Goal: Task Accomplishment & Management: Use online tool/utility

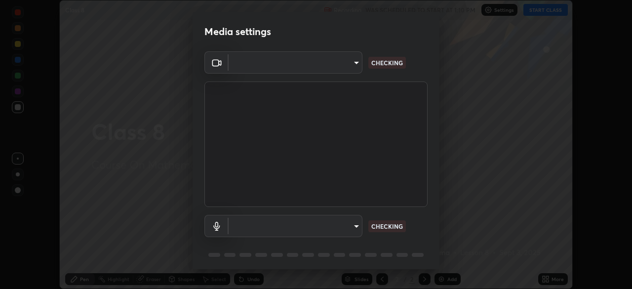
scroll to position [289, 632]
type input "e15fe1ebf70cde3bfcbeee335f8652014c7a9185cc29a01d69aea44f35fb34b8"
click at [351, 225] on body "Erase all Class 8 Recording WAS SCHEDULED TO START AT 1:10 PM Settings START CL…" at bounding box center [316, 144] width 632 height 289
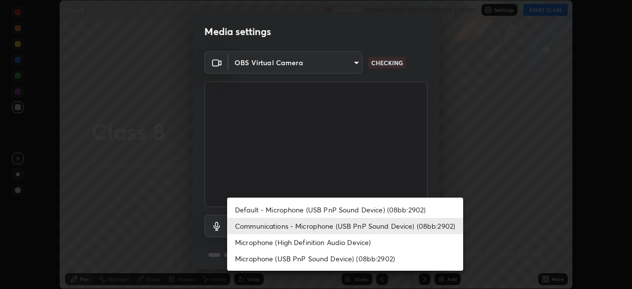
click at [335, 209] on li "Default - Microphone (USB PnP Sound Device) (08bb:2902)" at bounding box center [345, 209] width 236 height 16
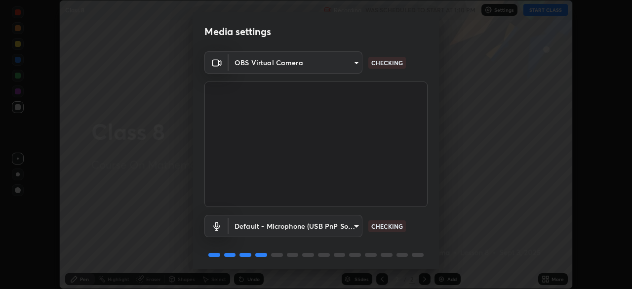
click at [337, 224] on body "Erase all Class 8 Recording WAS SCHEDULED TO START AT 1:10 PM Settings START CL…" at bounding box center [316, 144] width 632 height 289
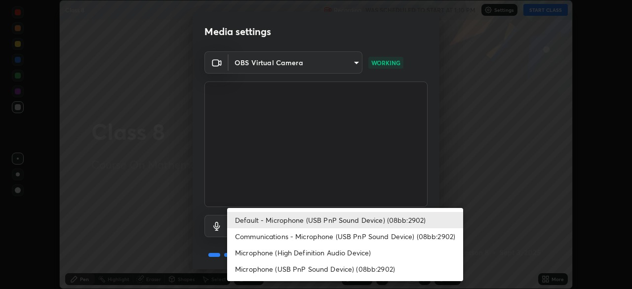
click at [321, 237] on li "Communications - Microphone (USB PnP Sound Device) (08bb:2902)" at bounding box center [345, 236] width 236 height 16
type input "communications"
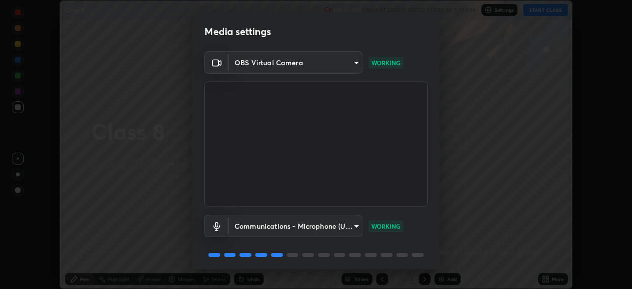
scroll to position [35, 0]
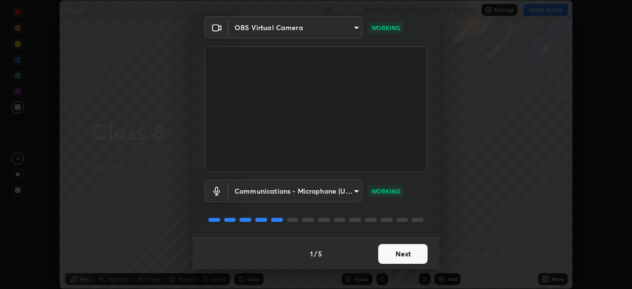
click at [397, 256] on button "Next" at bounding box center [402, 254] width 49 height 20
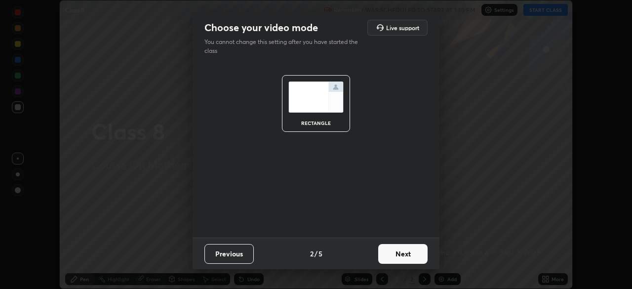
scroll to position [0, 0]
click at [402, 258] on button "Next" at bounding box center [402, 254] width 49 height 20
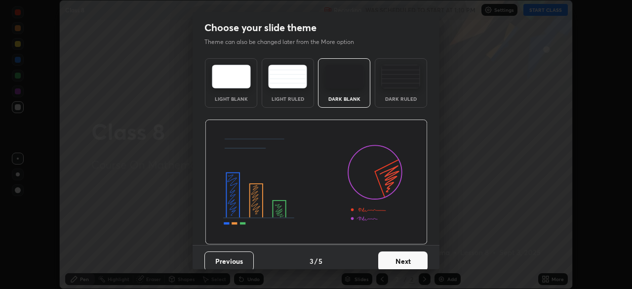
click at [406, 259] on button "Next" at bounding box center [402, 261] width 49 height 20
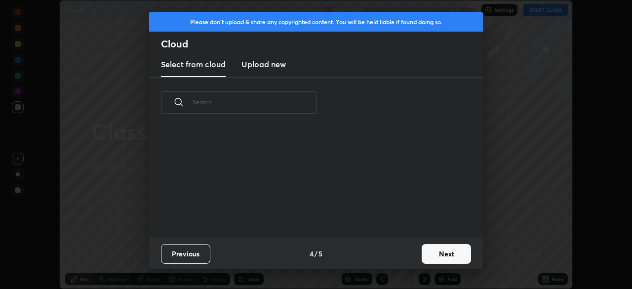
click at [437, 256] on button "Next" at bounding box center [445, 254] width 49 height 20
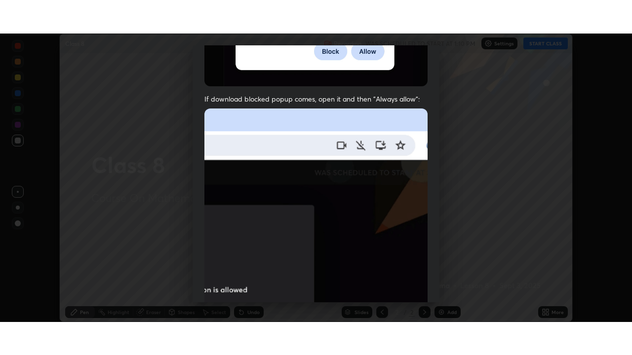
scroll to position [236, 0]
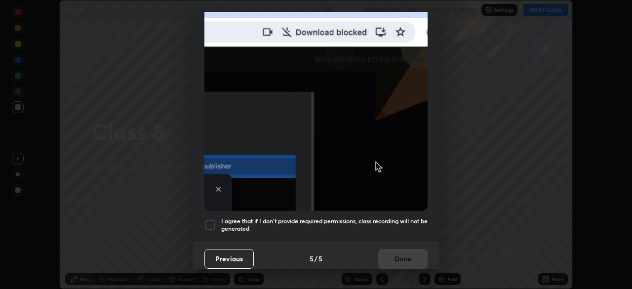
click at [314, 218] on h5 "I agree that if I don't provide required permissions, class recording will not …" at bounding box center [324, 224] width 206 height 15
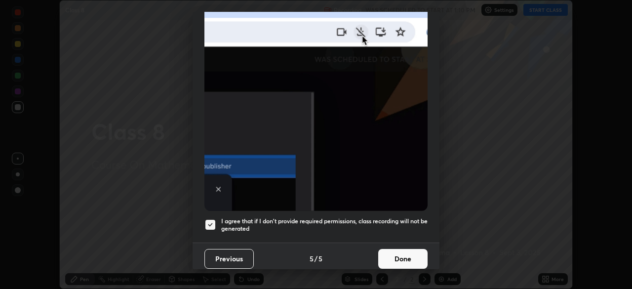
click at [401, 257] on button "Done" at bounding box center [402, 259] width 49 height 20
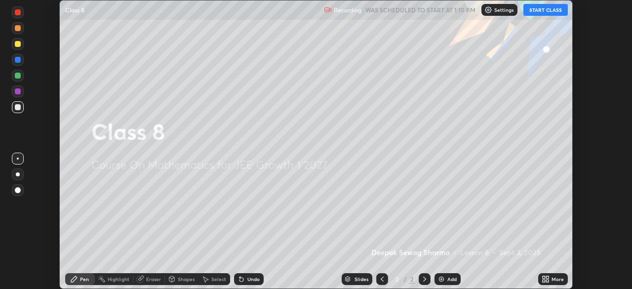
click at [546, 279] on icon at bounding box center [547, 280] width 2 height 2
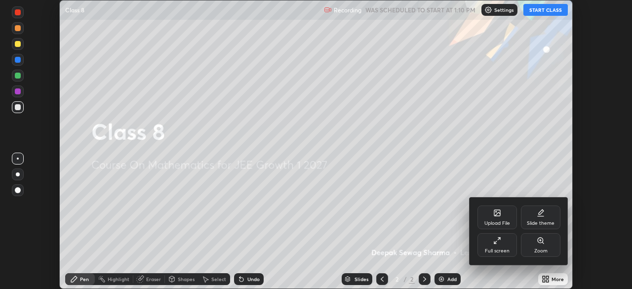
click at [496, 246] on div "Full screen" at bounding box center [496, 245] width 39 height 24
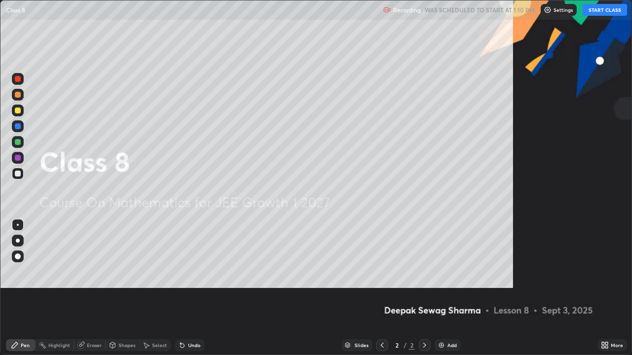
scroll to position [355, 632]
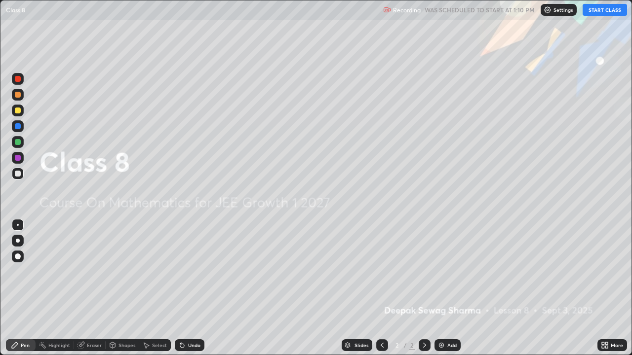
click at [596, 10] on button "START CLASS" at bounding box center [604, 10] width 44 height 12
click at [19, 142] on div at bounding box center [18, 142] width 6 height 6
click at [19, 239] on div at bounding box center [18, 241] width 12 height 12
click at [441, 288] on img at bounding box center [441, 345] width 8 height 8
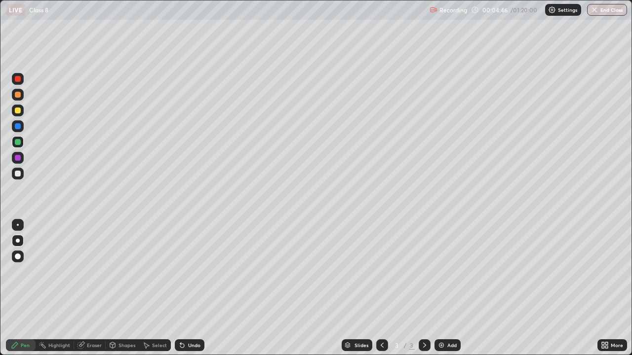
click at [18, 178] on div at bounding box center [18, 174] width 12 height 12
click at [18, 144] on div at bounding box center [18, 142] width 6 height 6
click at [185, 288] on div "Undo" at bounding box center [190, 345] width 30 height 12
click at [19, 174] on div at bounding box center [18, 174] width 6 height 6
click at [17, 110] on div at bounding box center [18, 111] width 6 height 6
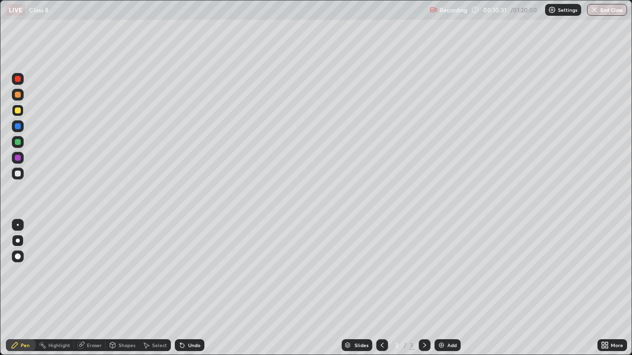
click at [17, 144] on div at bounding box center [18, 142] width 6 height 6
click at [15, 111] on div at bounding box center [18, 111] width 6 height 6
click at [182, 288] on icon at bounding box center [182, 346] width 4 height 4
click at [179, 288] on div "Undo" at bounding box center [190, 345] width 30 height 12
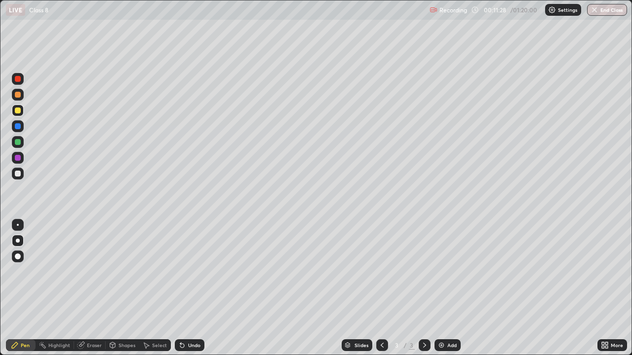
click at [19, 156] on div at bounding box center [18, 158] width 6 height 6
click at [17, 173] on div at bounding box center [18, 174] width 6 height 6
click at [17, 144] on div at bounding box center [18, 142] width 6 height 6
click at [439, 288] on img at bounding box center [441, 345] width 8 height 8
click at [18, 97] on div at bounding box center [18, 95] width 6 height 6
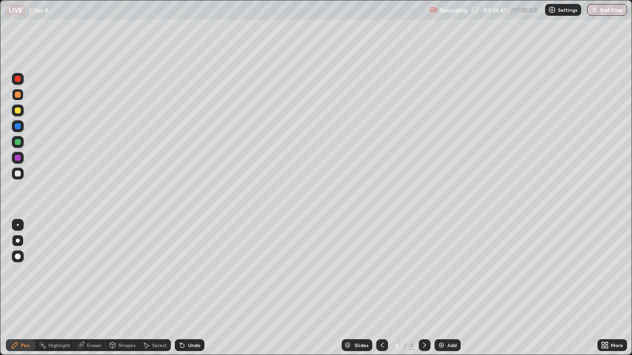
click at [18, 174] on div at bounding box center [18, 174] width 6 height 6
click at [16, 110] on div at bounding box center [18, 111] width 6 height 6
click at [380, 288] on icon at bounding box center [382, 345] width 8 height 8
click at [423, 288] on icon at bounding box center [424, 345] width 8 height 8
click at [17, 143] on div at bounding box center [18, 142] width 6 height 6
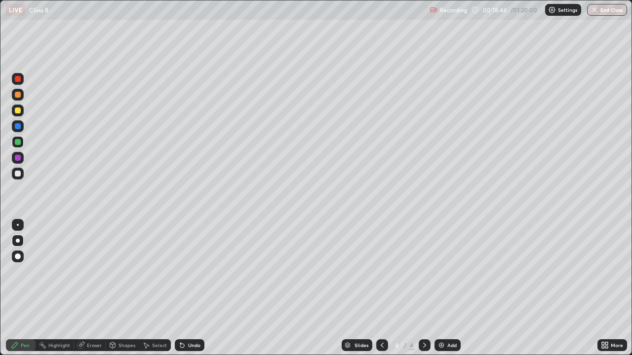
click at [384, 288] on icon at bounding box center [382, 345] width 8 height 8
click at [422, 288] on icon at bounding box center [424, 345] width 8 height 8
click at [380, 288] on icon at bounding box center [381, 345] width 3 height 5
click at [424, 288] on icon at bounding box center [424, 345] width 8 height 8
click at [423, 288] on icon at bounding box center [424, 345] width 8 height 8
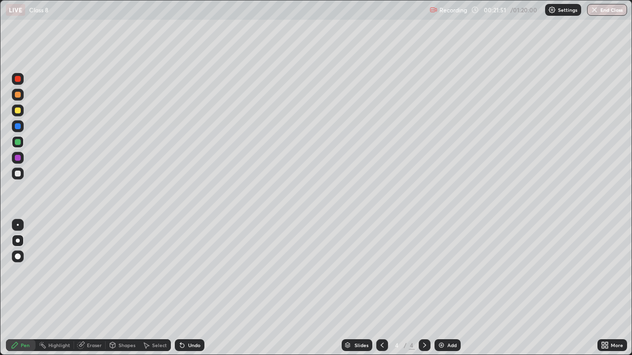
click at [441, 288] on div "Add" at bounding box center [447, 345] width 26 height 12
click at [17, 95] on div at bounding box center [18, 95] width 6 height 6
click at [16, 174] on div at bounding box center [18, 174] width 6 height 6
click at [17, 111] on div at bounding box center [18, 111] width 6 height 6
click at [16, 173] on div at bounding box center [18, 174] width 6 height 6
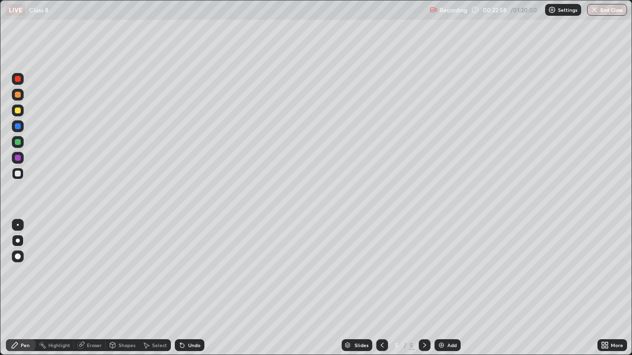
click at [14, 143] on div at bounding box center [18, 142] width 12 height 12
click at [84, 288] on icon at bounding box center [81, 345] width 8 height 8
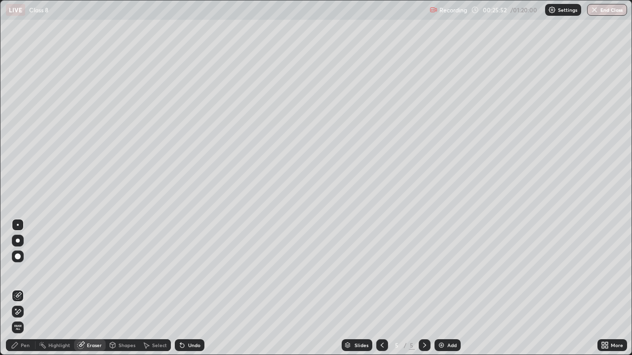
click at [19, 288] on icon at bounding box center [18, 312] width 8 height 8
click at [20, 288] on div "Pen" at bounding box center [21, 345] width 30 height 12
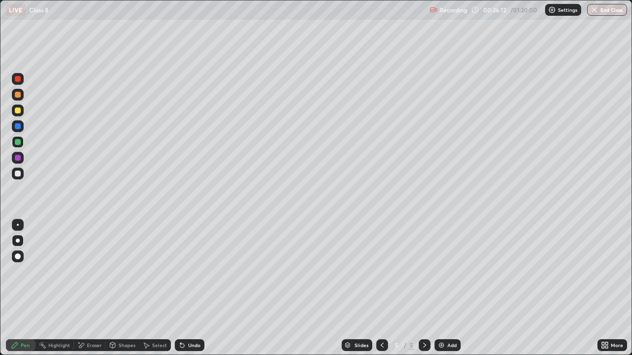
click at [87, 288] on div "Eraser" at bounding box center [94, 345] width 15 height 5
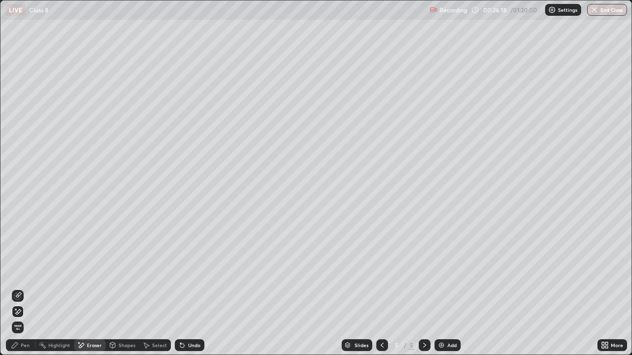
click at [20, 288] on div "Pen" at bounding box center [21, 345] width 30 height 12
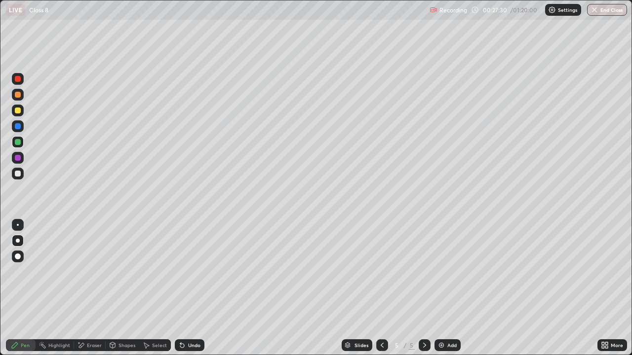
click at [17, 173] on div at bounding box center [18, 174] width 6 height 6
click at [17, 112] on div at bounding box center [18, 111] width 6 height 6
click at [17, 160] on div at bounding box center [18, 158] width 6 height 6
click at [17, 110] on div at bounding box center [18, 111] width 6 height 6
click at [17, 128] on div at bounding box center [18, 126] width 6 height 6
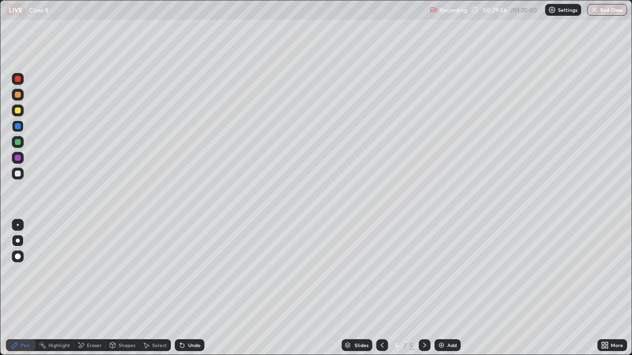
click at [150, 288] on div "Select" at bounding box center [155, 345] width 32 height 12
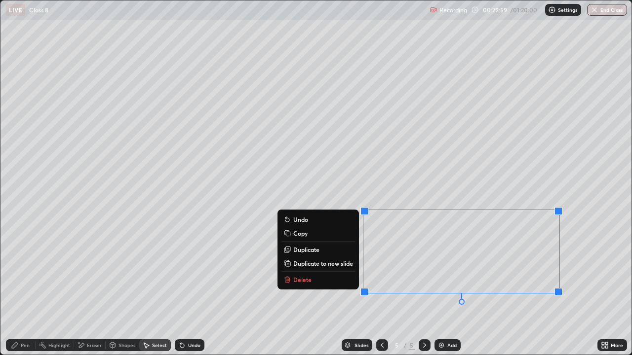
click at [319, 264] on p "Duplicate to new slide" at bounding box center [323, 264] width 60 height 8
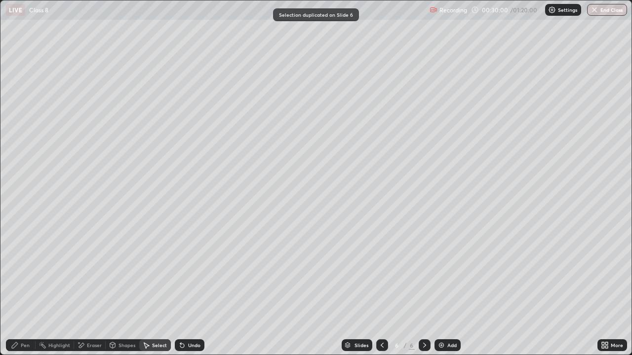
click at [83, 288] on icon at bounding box center [81, 345] width 8 height 8
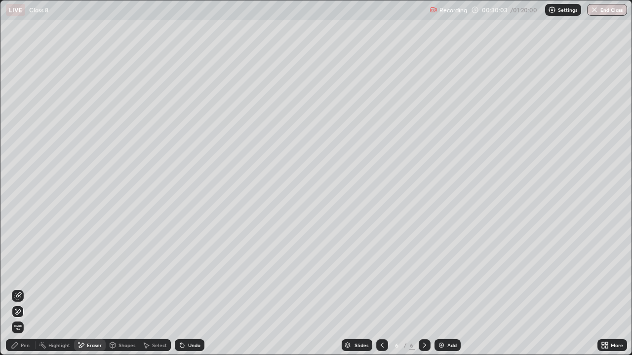
click at [17, 288] on icon at bounding box center [15, 345] width 8 height 8
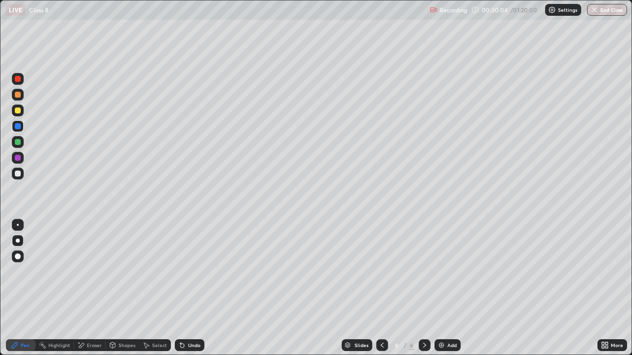
click at [18, 112] on div at bounding box center [18, 111] width 6 height 6
click at [116, 288] on div "Shapes" at bounding box center [123, 345] width 34 height 12
click at [94, 288] on div "Eraser" at bounding box center [94, 345] width 15 height 5
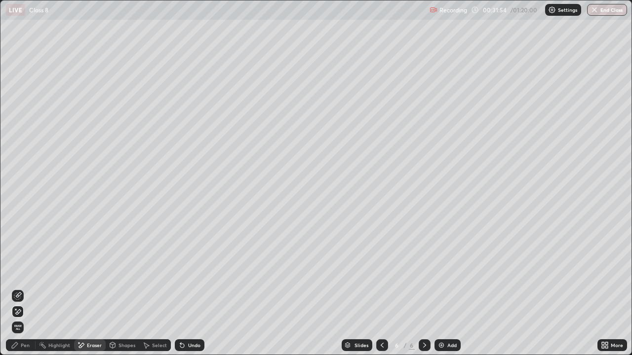
click at [20, 288] on div "Pen" at bounding box center [21, 345] width 30 height 12
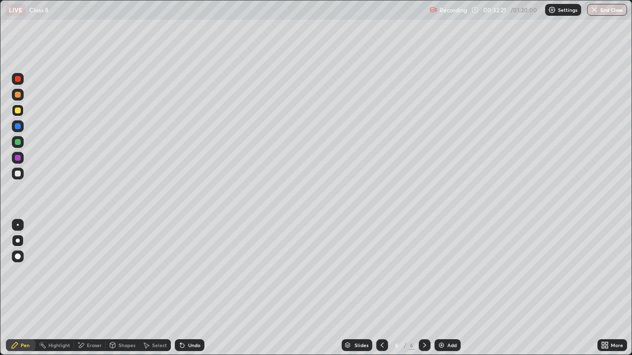
click at [381, 288] on icon at bounding box center [382, 345] width 8 height 8
click at [423, 288] on icon at bounding box center [424, 345] width 3 height 5
click at [381, 288] on icon at bounding box center [382, 345] width 8 height 8
click at [380, 288] on icon at bounding box center [381, 345] width 3 height 5
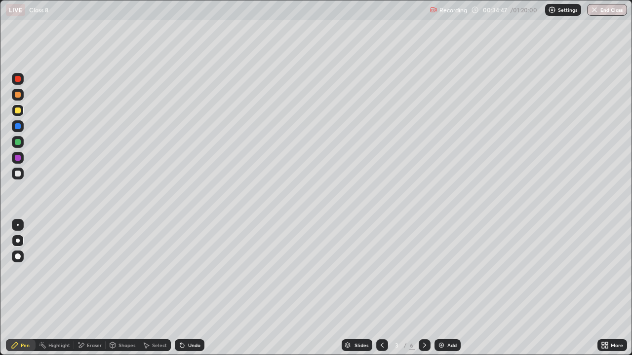
click at [423, 288] on icon at bounding box center [424, 345] width 8 height 8
click at [380, 288] on icon at bounding box center [382, 345] width 8 height 8
click at [421, 288] on div at bounding box center [424, 345] width 12 height 12
click at [424, 288] on icon at bounding box center [424, 345] width 8 height 8
click at [423, 288] on icon at bounding box center [424, 345] width 3 height 5
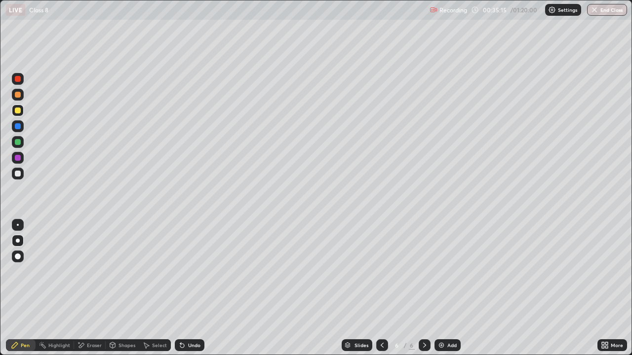
click at [381, 288] on icon at bounding box center [382, 345] width 8 height 8
click at [423, 288] on icon at bounding box center [424, 345] width 8 height 8
click at [17, 175] on div at bounding box center [18, 174] width 6 height 6
click at [90, 288] on div "Eraser" at bounding box center [94, 345] width 15 height 5
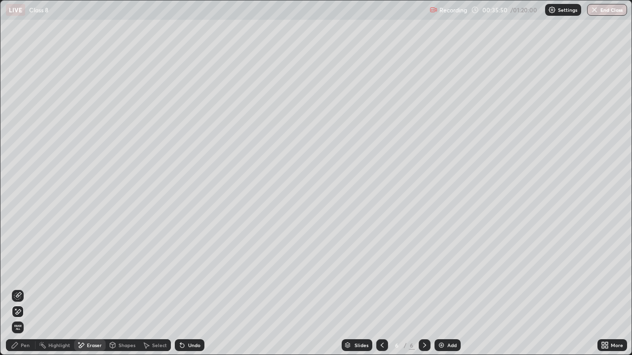
click at [21, 288] on div "Pen" at bounding box center [25, 345] width 9 height 5
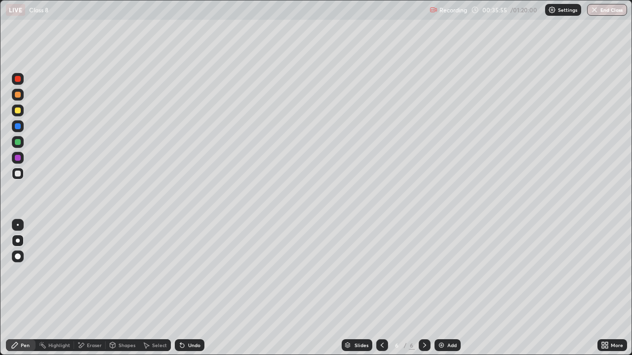
click at [19, 95] on div at bounding box center [18, 95] width 6 height 6
click at [380, 288] on icon at bounding box center [381, 345] width 3 height 5
click at [381, 288] on icon at bounding box center [382, 345] width 8 height 8
click at [423, 288] on icon at bounding box center [424, 345] width 8 height 8
click at [423, 288] on icon at bounding box center [424, 345] width 3 height 5
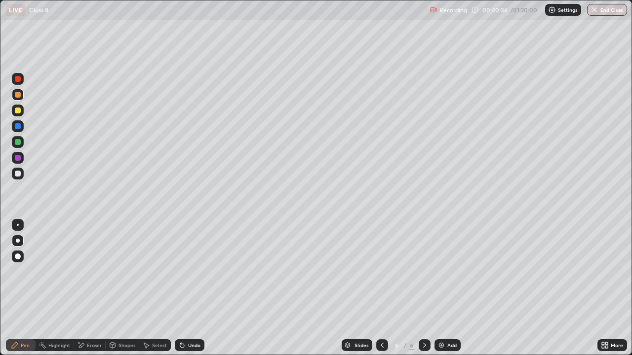
click at [441, 288] on img at bounding box center [441, 345] width 8 height 8
click at [16, 174] on div at bounding box center [18, 174] width 6 height 6
click at [380, 288] on icon at bounding box center [382, 345] width 8 height 8
click at [422, 288] on icon at bounding box center [424, 345] width 8 height 8
click at [382, 288] on icon at bounding box center [381, 345] width 3 height 5
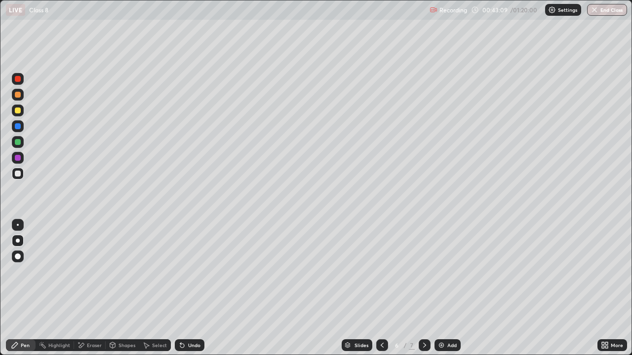
click at [423, 288] on icon at bounding box center [424, 345] width 3 height 5
click at [19, 145] on div at bounding box center [18, 142] width 12 height 12
click at [19, 112] on div at bounding box center [18, 111] width 6 height 6
click at [17, 158] on div at bounding box center [18, 158] width 6 height 6
click at [17, 172] on div at bounding box center [18, 174] width 6 height 6
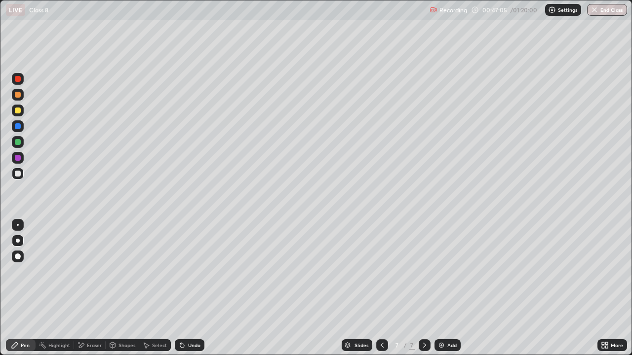
click at [16, 172] on div at bounding box center [18, 174] width 6 height 6
click at [186, 288] on div "Undo" at bounding box center [190, 345] width 30 height 12
click at [188, 288] on div "Undo" at bounding box center [194, 345] width 12 height 5
click at [17, 125] on div at bounding box center [18, 126] width 6 height 6
click at [442, 288] on img at bounding box center [441, 345] width 8 height 8
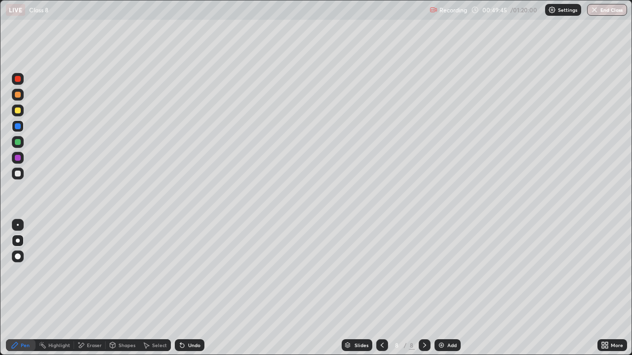
click at [17, 110] on div at bounding box center [18, 111] width 6 height 6
click at [17, 141] on div at bounding box center [18, 142] width 6 height 6
click at [18, 111] on div at bounding box center [18, 111] width 6 height 6
click at [18, 143] on div at bounding box center [18, 142] width 6 height 6
click at [17, 174] on div at bounding box center [18, 174] width 6 height 6
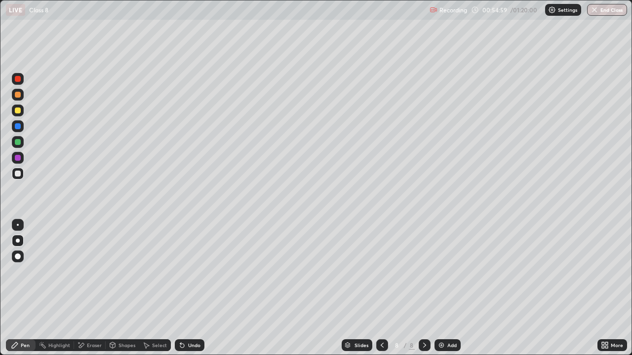
click at [440, 288] on img at bounding box center [441, 345] width 8 height 8
click at [18, 176] on div at bounding box center [18, 174] width 6 height 6
click at [18, 112] on div at bounding box center [18, 111] width 6 height 6
click at [17, 126] on div at bounding box center [18, 126] width 6 height 6
click at [19, 173] on div at bounding box center [18, 174] width 6 height 6
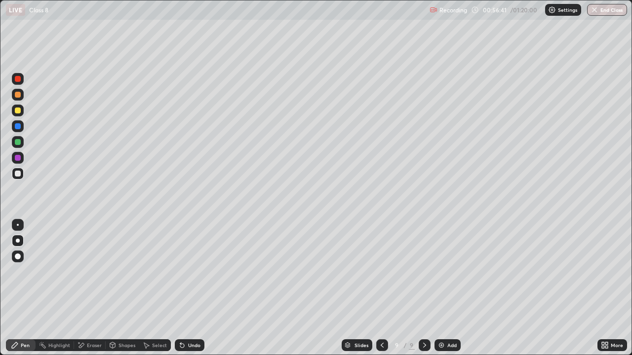
click at [380, 288] on icon at bounding box center [382, 345] width 8 height 8
click at [418, 288] on div at bounding box center [424, 345] width 12 height 12
click at [381, 288] on icon at bounding box center [382, 345] width 8 height 8
click at [382, 288] on icon at bounding box center [381, 345] width 3 height 5
click at [423, 288] on icon at bounding box center [424, 345] width 3 height 5
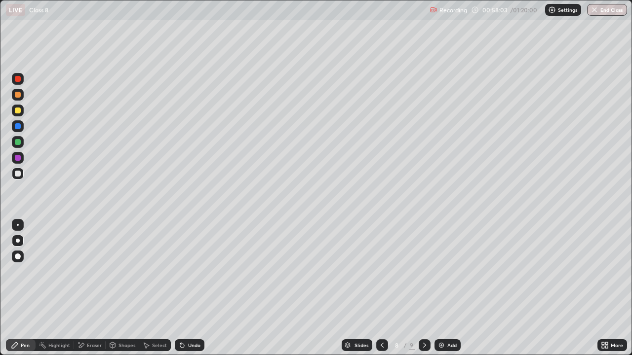
click at [439, 288] on img at bounding box center [441, 345] width 8 height 8
click at [19, 159] on div at bounding box center [18, 158] width 6 height 6
click at [15, 110] on div at bounding box center [18, 111] width 6 height 6
click at [423, 288] on icon at bounding box center [424, 345] width 8 height 8
click at [18, 143] on div at bounding box center [18, 142] width 6 height 6
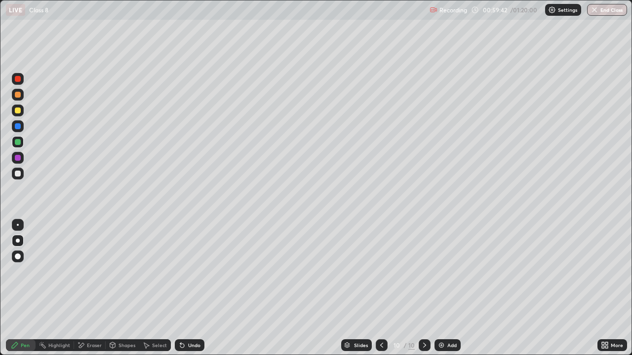
click at [380, 288] on icon at bounding box center [381, 345] width 8 height 8
click at [382, 288] on icon at bounding box center [381, 345] width 8 height 8
click at [381, 288] on icon at bounding box center [381, 345] width 8 height 8
click at [422, 288] on icon at bounding box center [424, 345] width 8 height 8
click at [423, 288] on icon at bounding box center [424, 345] width 8 height 8
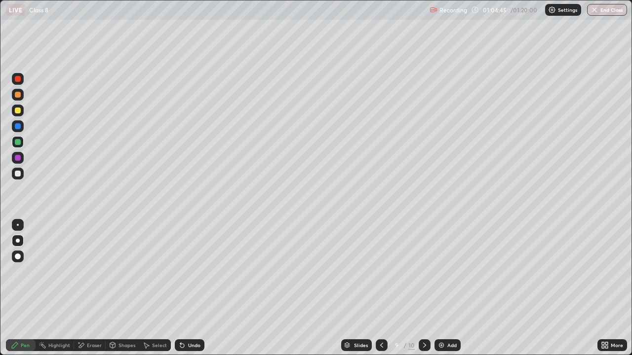
click at [422, 288] on icon at bounding box center [424, 345] width 8 height 8
click at [441, 288] on img at bounding box center [441, 345] width 8 height 8
click at [18, 142] on div at bounding box center [18, 142] width 6 height 6
click at [18, 174] on div at bounding box center [18, 174] width 6 height 6
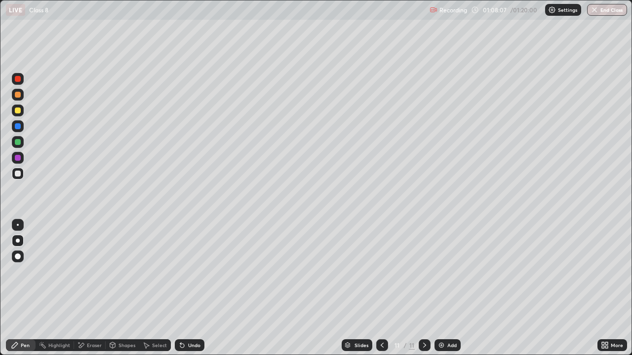
click at [20, 142] on div at bounding box center [18, 142] width 6 height 6
click at [15, 110] on div at bounding box center [18, 111] width 6 height 6
click at [19, 143] on div at bounding box center [18, 142] width 6 height 6
click at [17, 128] on div at bounding box center [18, 126] width 6 height 6
click at [475, 288] on div "Slides 11 / 11 Add" at bounding box center [400, 346] width 393 height 20
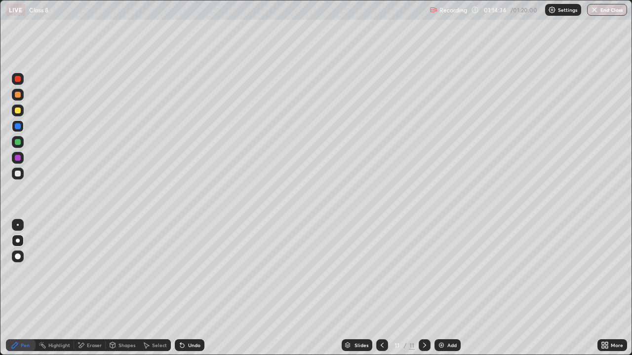
click at [442, 288] on img at bounding box center [441, 345] width 8 height 8
click at [14, 113] on div at bounding box center [18, 111] width 12 height 12
click at [380, 288] on div at bounding box center [382, 345] width 12 height 12
click at [423, 288] on icon at bounding box center [424, 345] width 8 height 8
click at [381, 288] on icon at bounding box center [382, 345] width 8 height 8
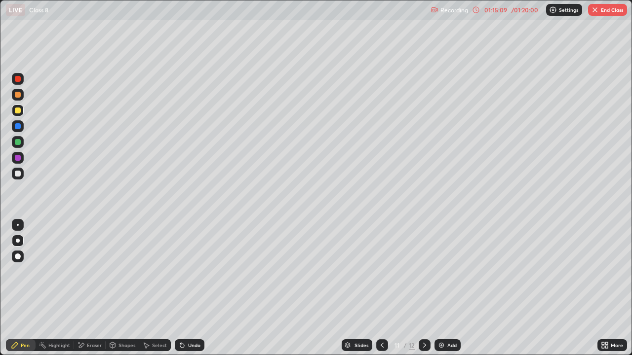
click at [423, 288] on icon at bounding box center [424, 345] width 8 height 8
click at [18, 142] on div at bounding box center [18, 142] width 6 height 6
click at [381, 288] on icon at bounding box center [382, 345] width 8 height 8
click at [423, 288] on icon at bounding box center [424, 345] width 8 height 8
click at [17, 176] on div at bounding box center [18, 174] width 6 height 6
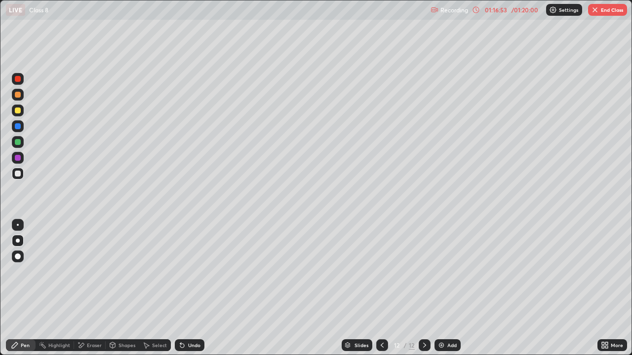
click at [93, 288] on div "Eraser" at bounding box center [94, 345] width 15 height 5
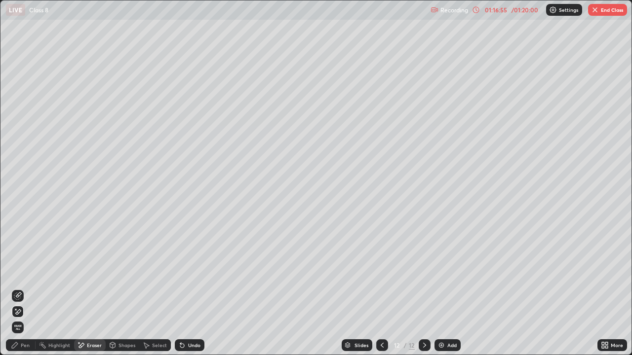
click at [20, 288] on div "Pen" at bounding box center [21, 345] width 30 height 12
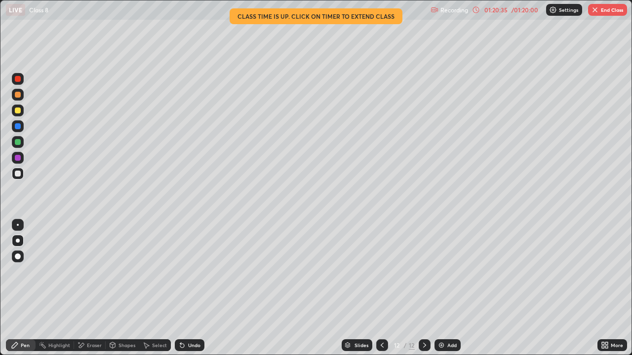
click at [597, 11] on img "button" at bounding box center [595, 10] width 8 height 8
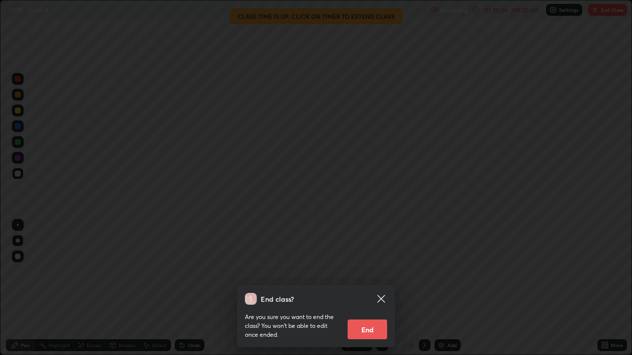
click at [356, 288] on button "End" at bounding box center [366, 330] width 39 height 20
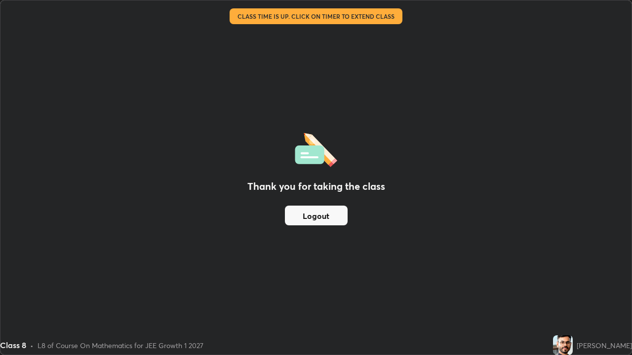
click at [300, 217] on button "Logout" at bounding box center [316, 216] width 63 height 20
